Goal: Check status: Check status

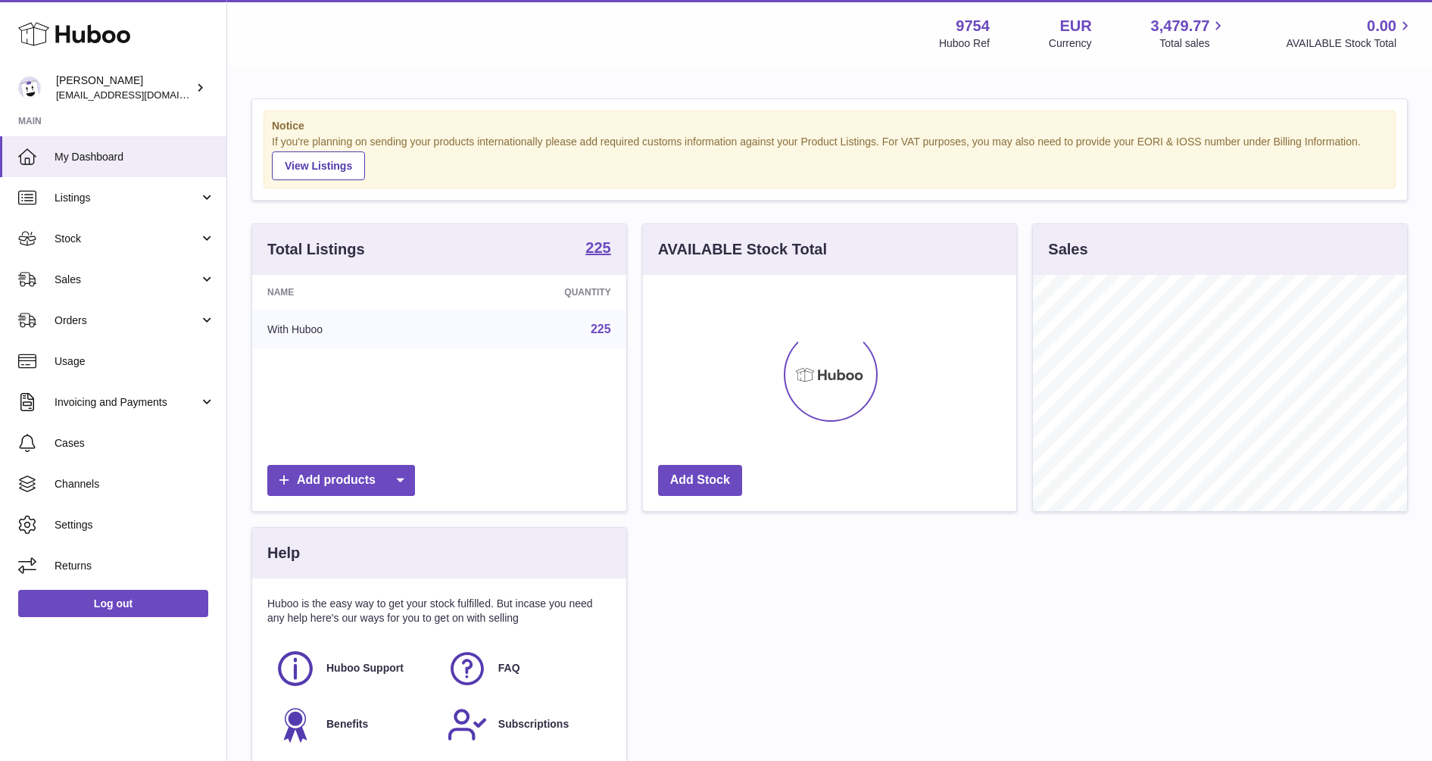
scroll to position [236, 373]
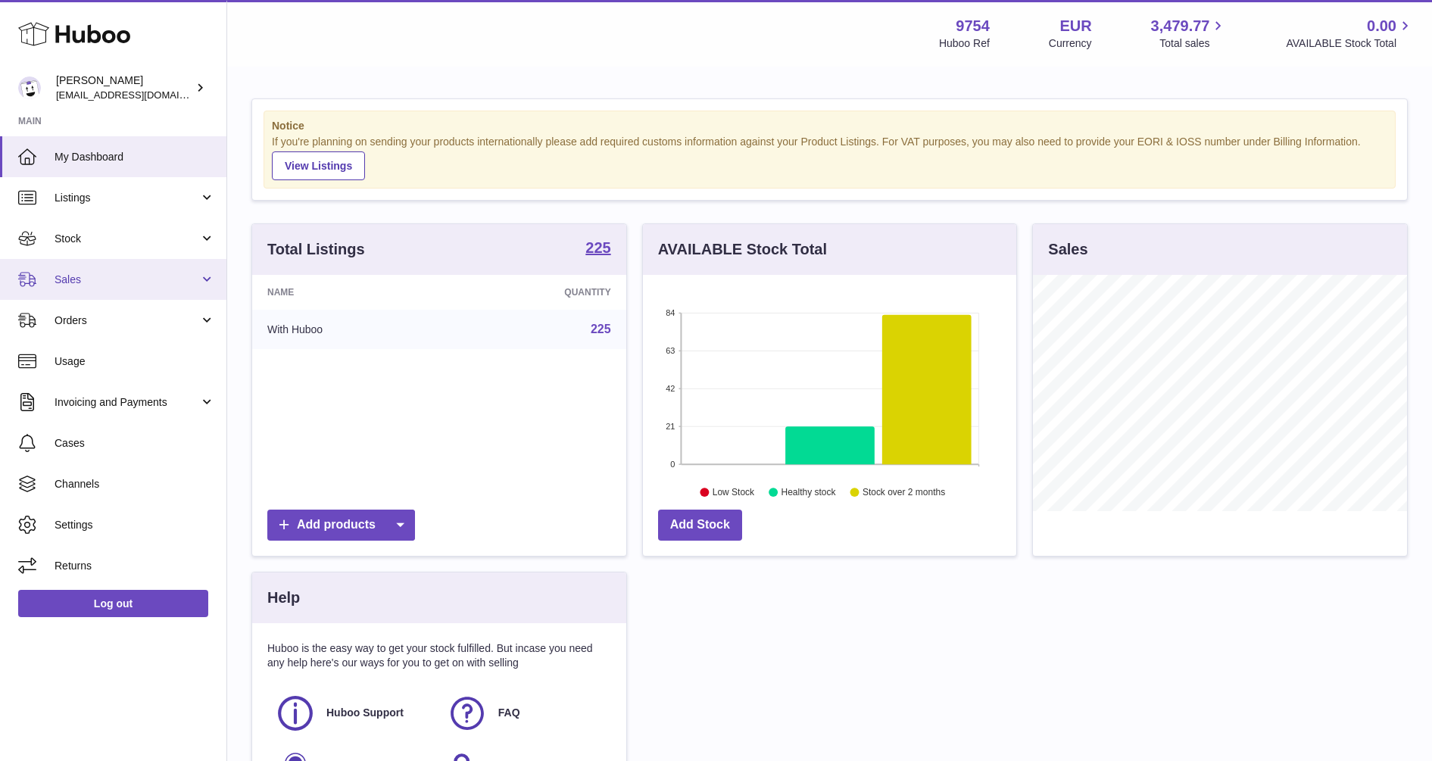
click at [72, 278] on span "Sales" at bounding box center [127, 280] width 145 height 14
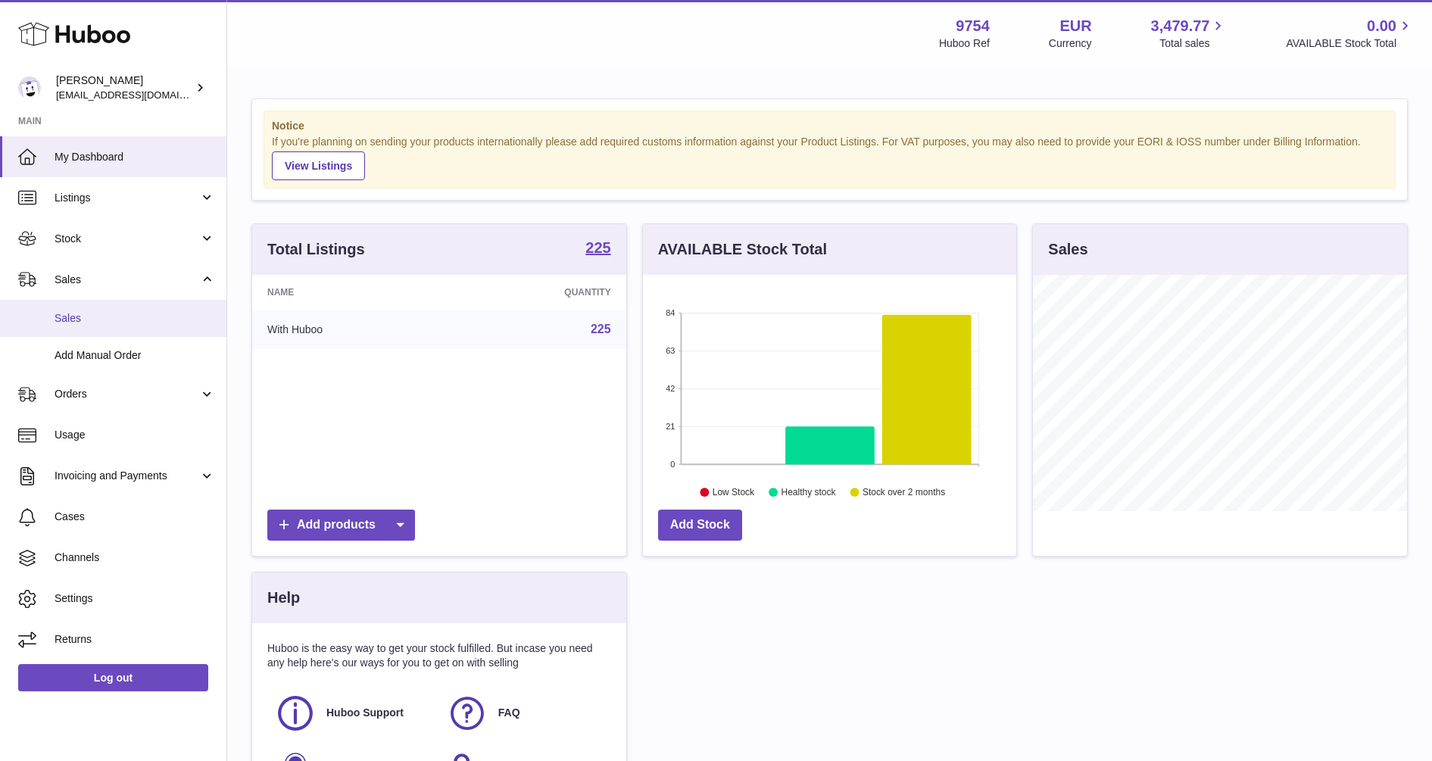
click at [83, 325] on span "Sales" at bounding box center [135, 318] width 161 height 14
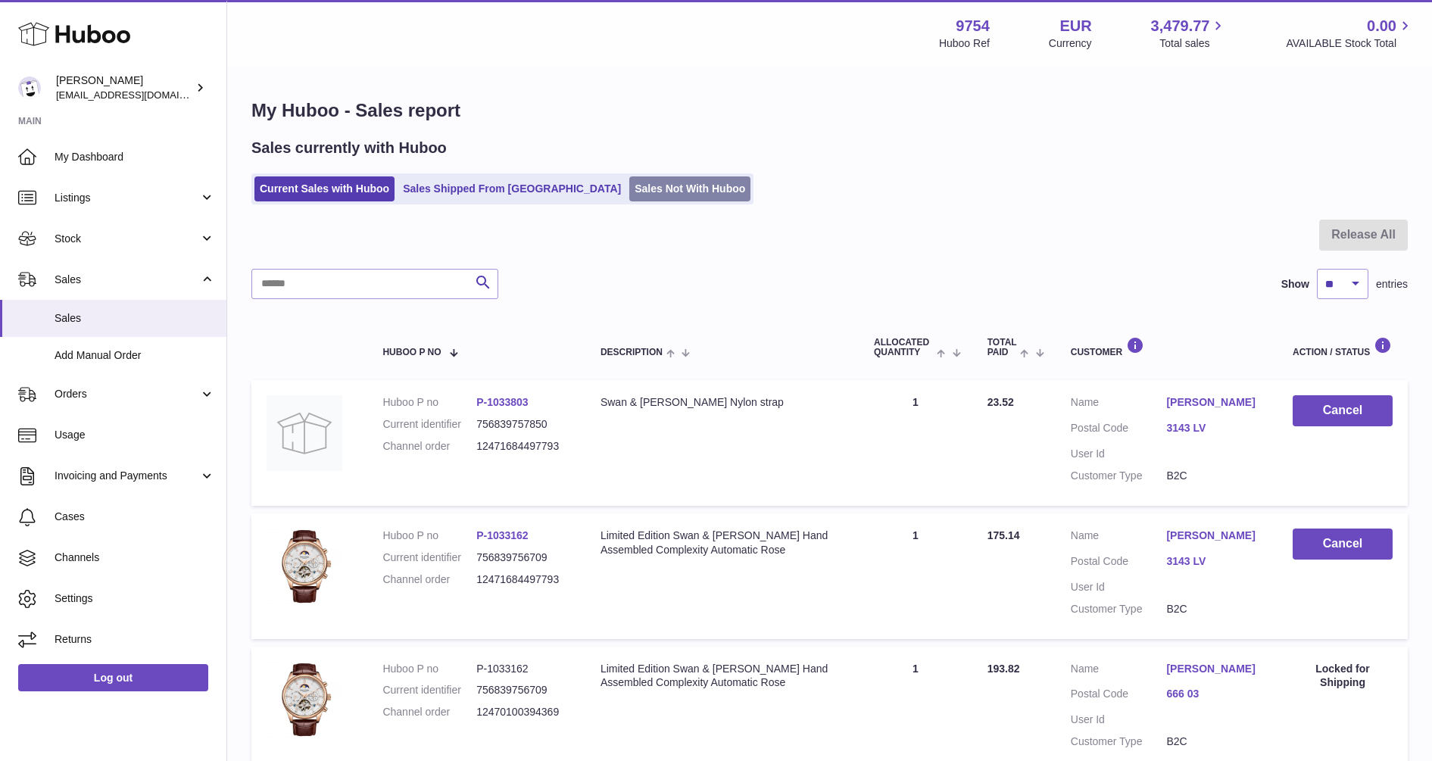
click at [629, 185] on link "Sales Not With Huboo" at bounding box center [689, 188] width 121 height 25
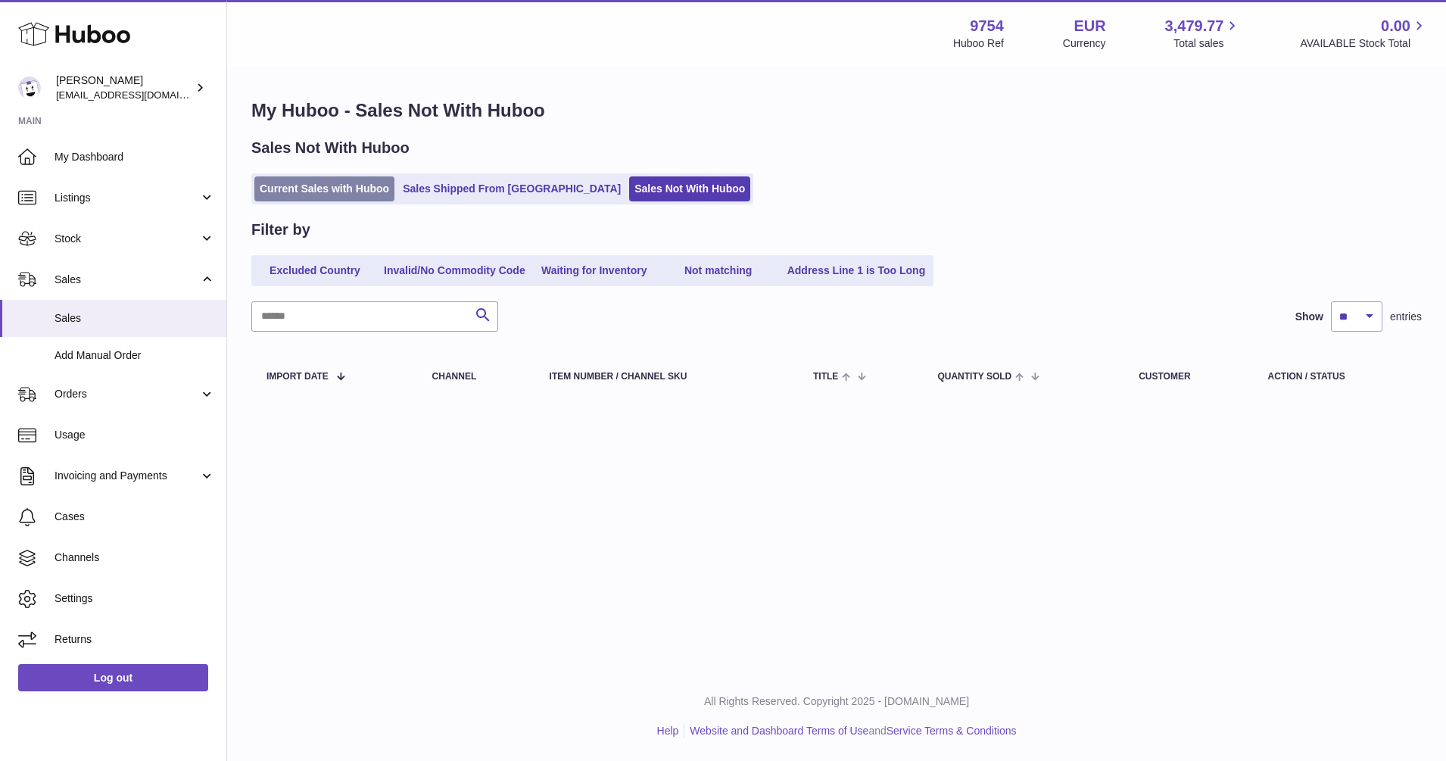
click at [338, 189] on link "Current Sales with Huboo" at bounding box center [324, 188] width 140 height 25
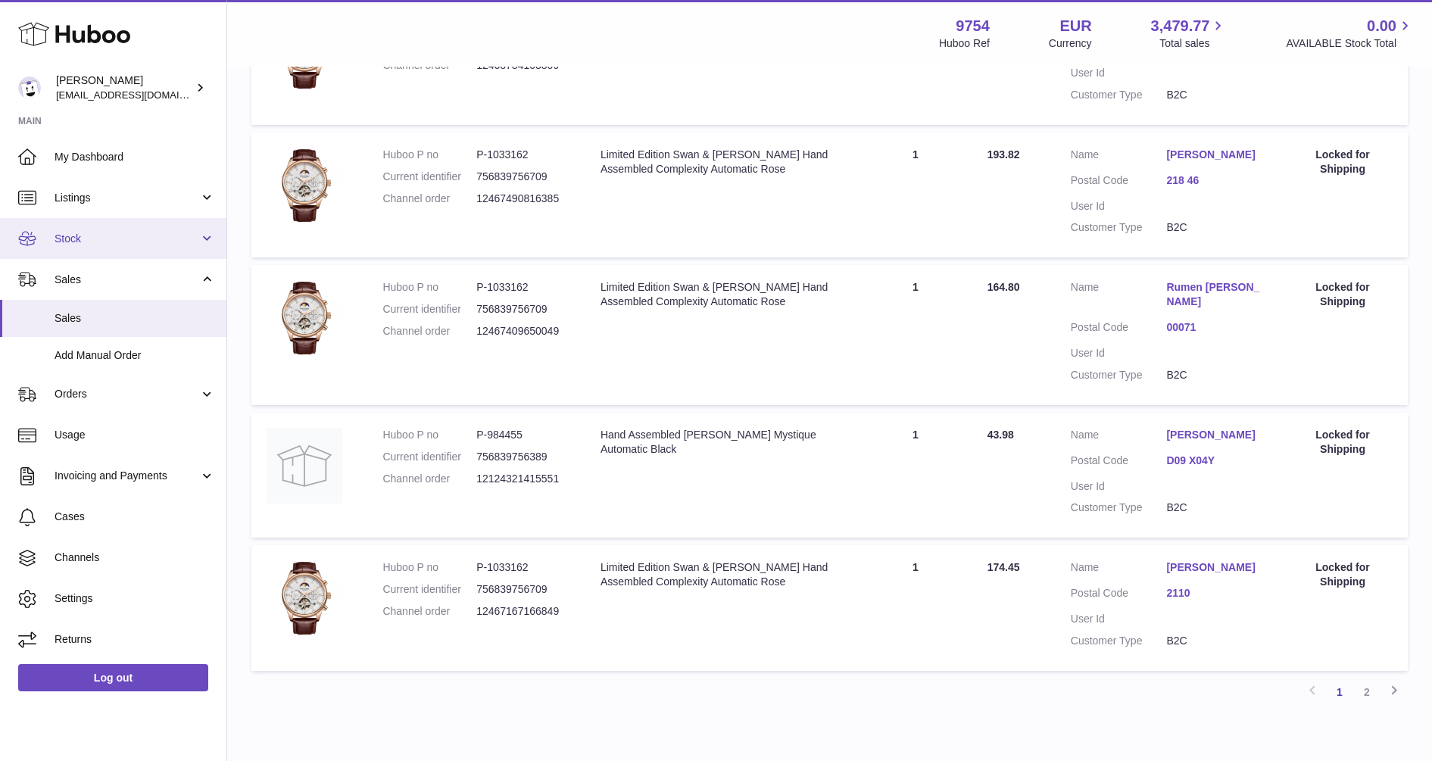
scroll to position [1121, 0]
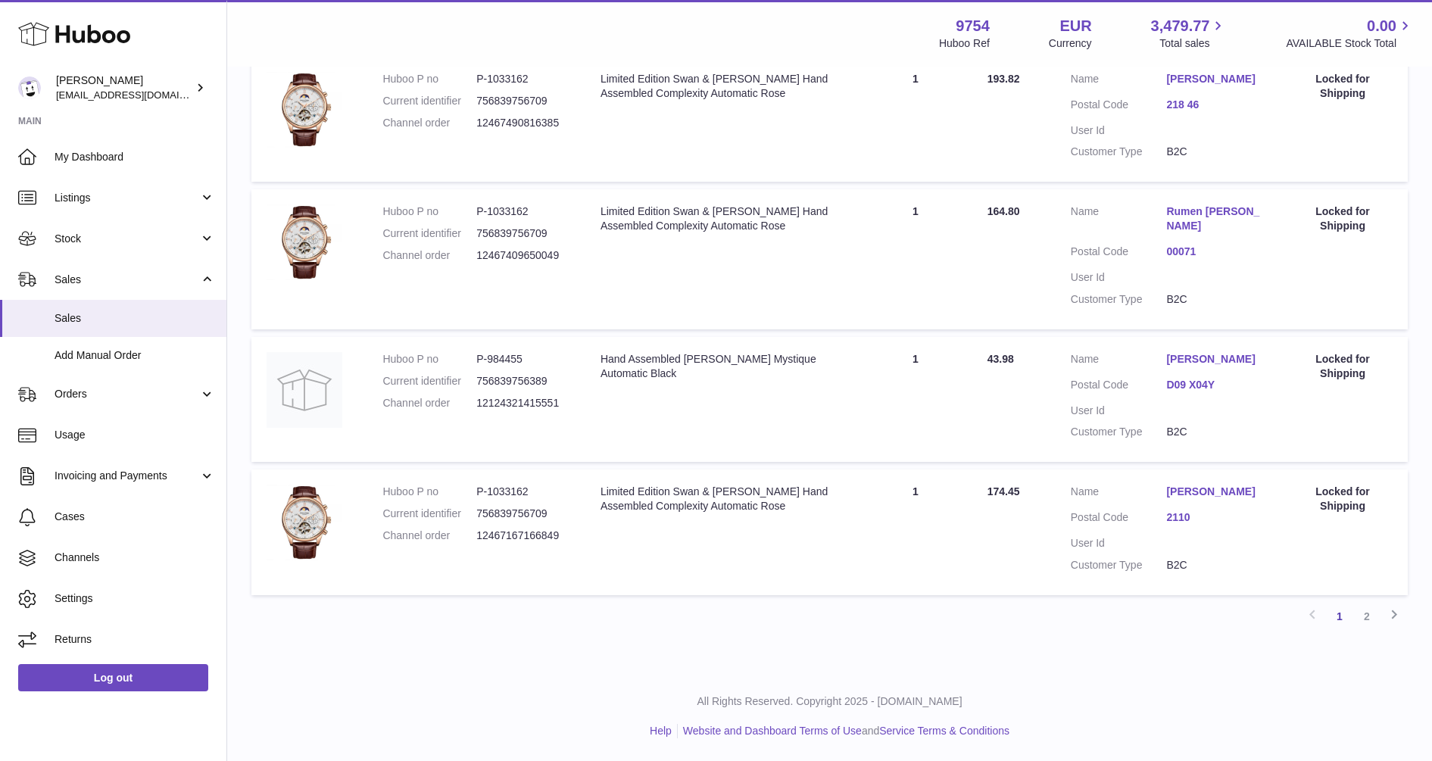
click at [1366, 617] on link "2" at bounding box center [1366, 616] width 27 height 27
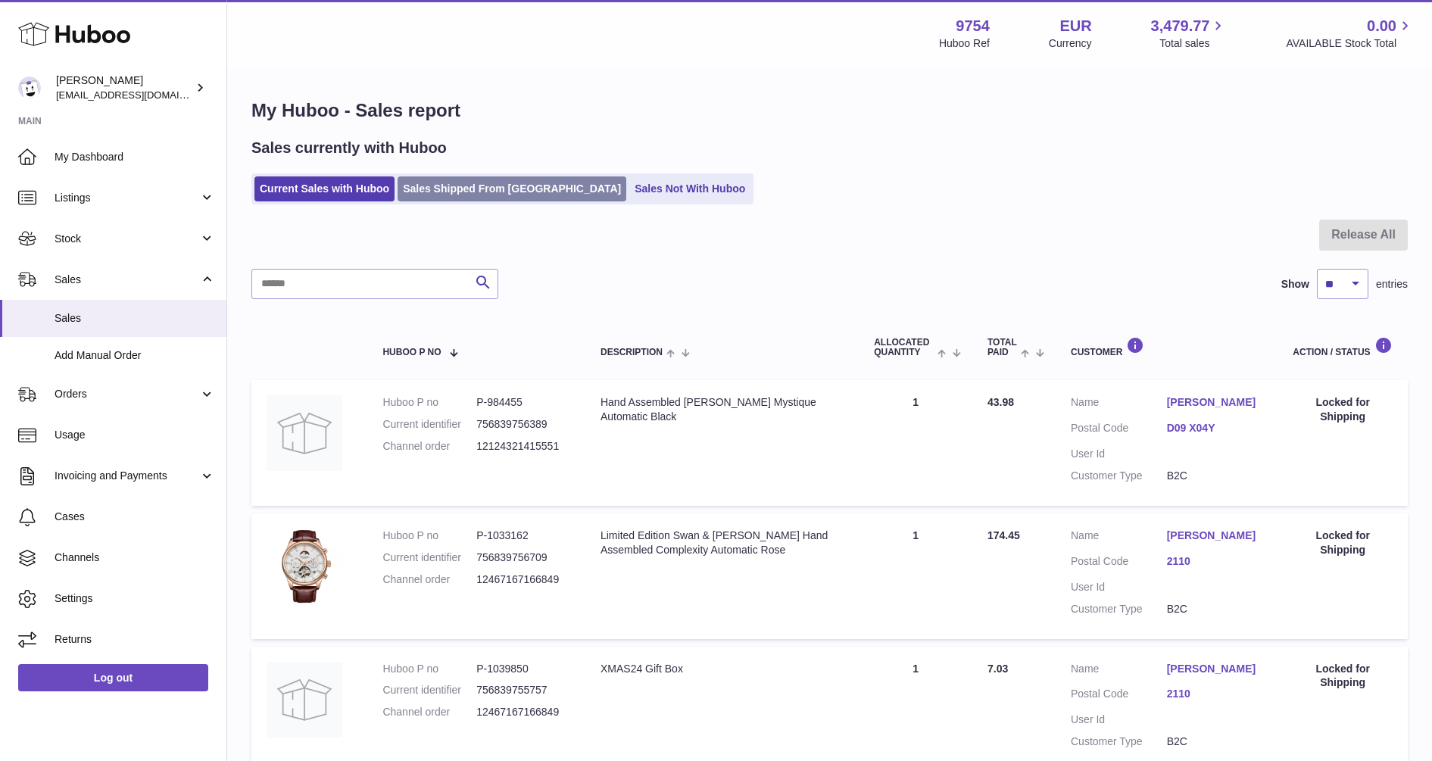
click at [460, 182] on link "Sales Shipped From [GEOGRAPHIC_DATA]" at bounding box center [511, 188] width 229 height 25
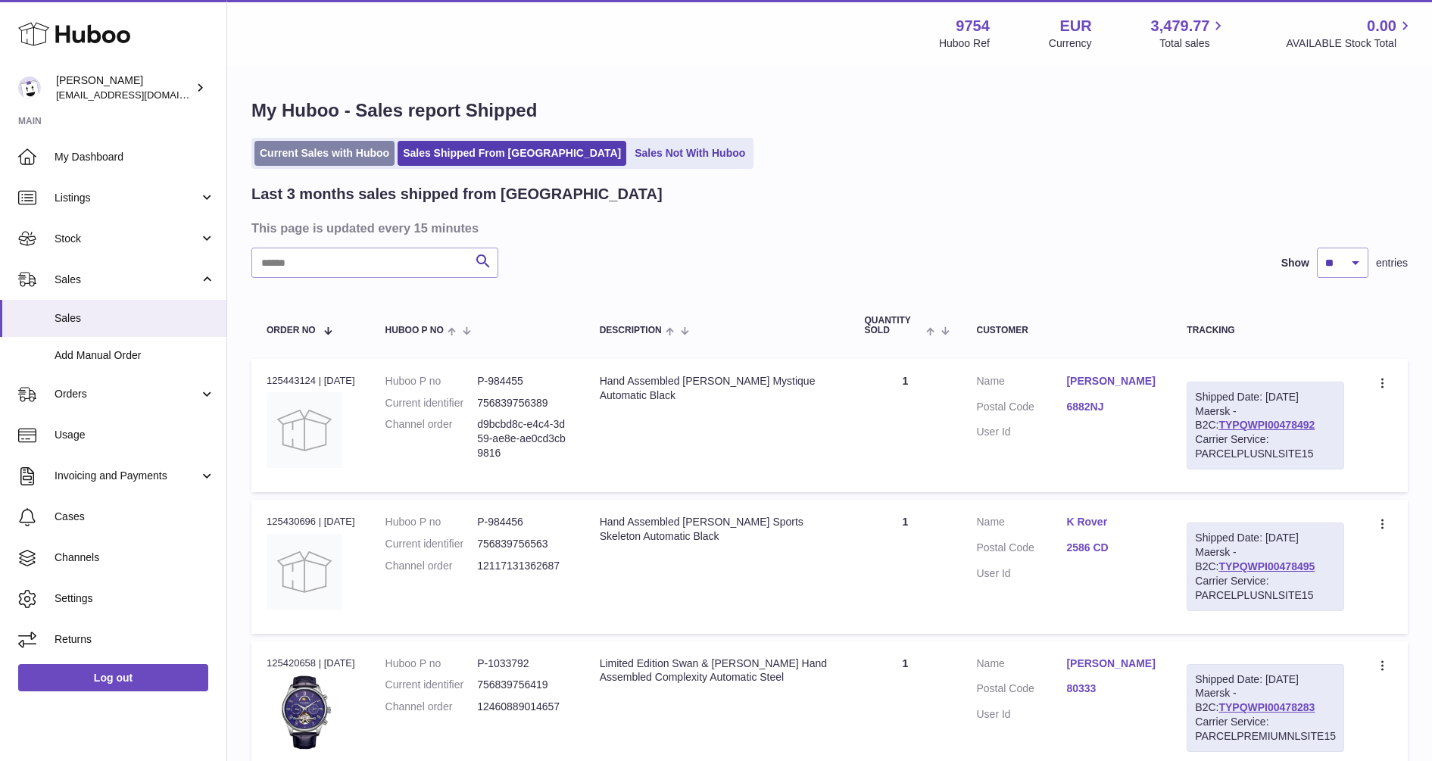
click at [283, 155] on link "Current Sales with Huboo" at bounding box center [324, 153] width 140 height 25
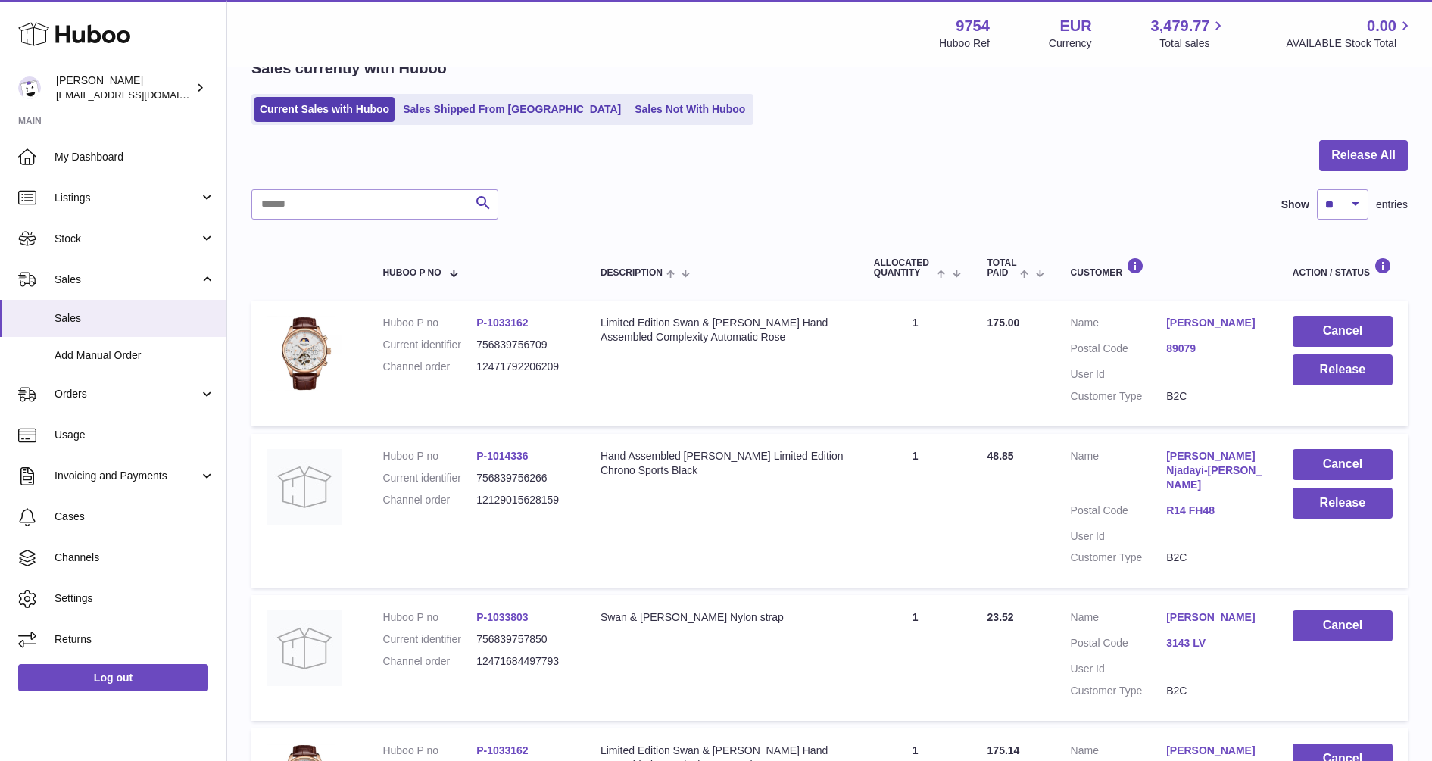
scroll to position [95, 0]
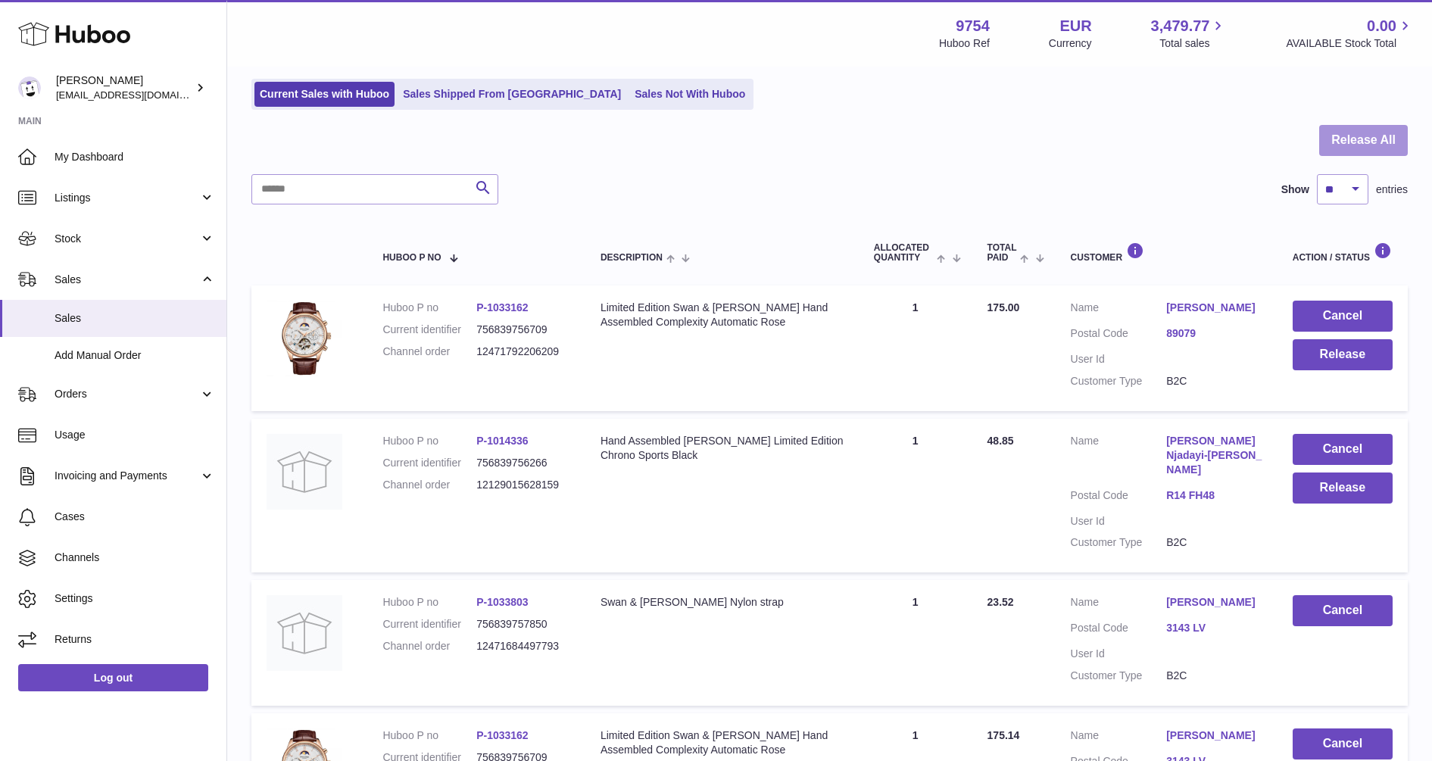
click at [1367, 136] on button "Release All" at bounding box center [1363, 140] width 89 height 31
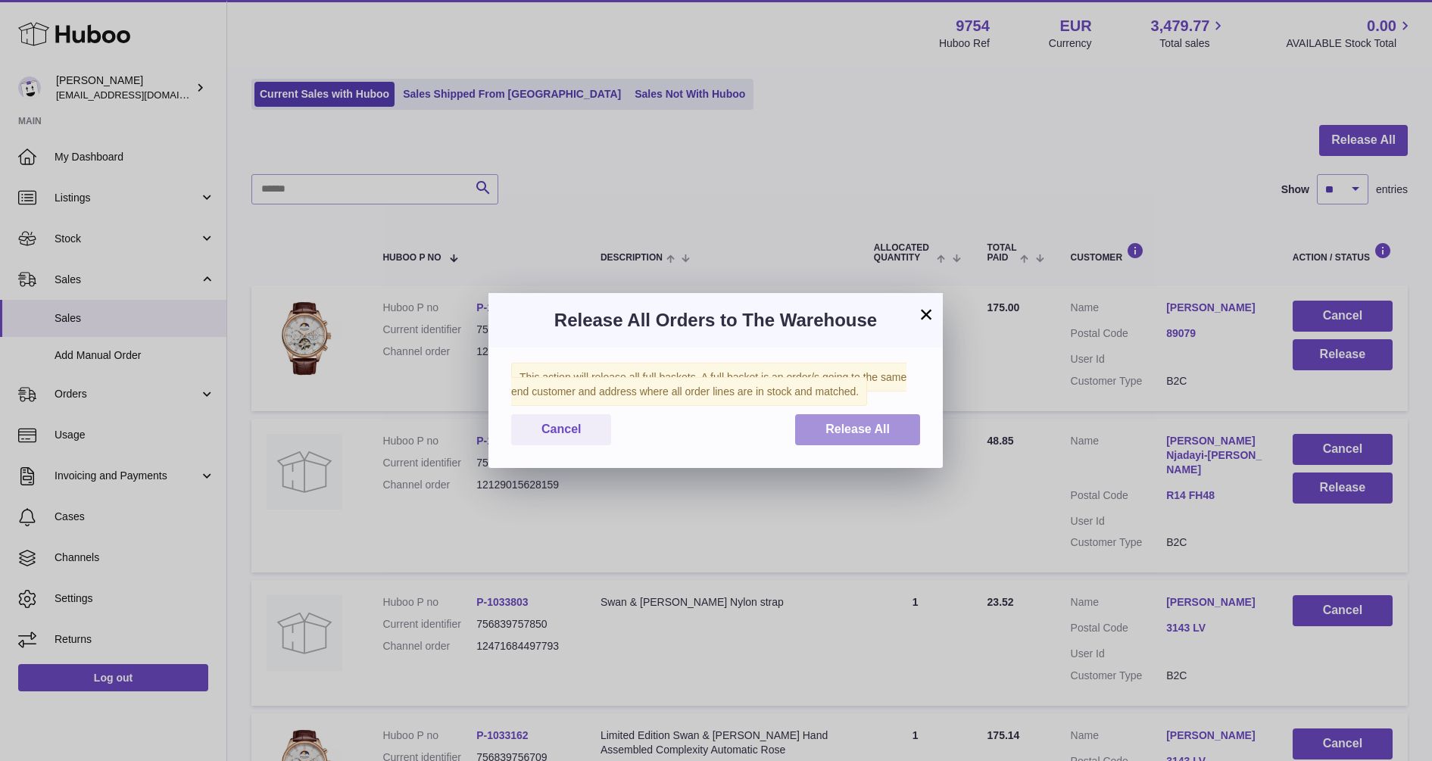
click at [884, 419] on button "Release All" at bounding box center [857, 429] width 125 height 31
